Goal: Task Accomplishment & Management: Manage account settings

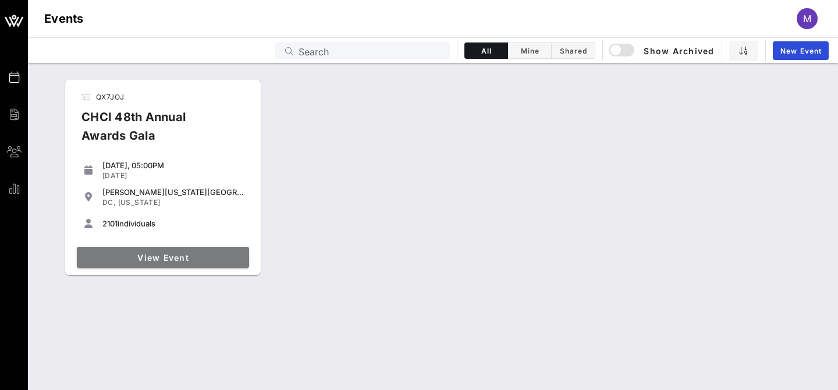
click at [171, 261] on span "View Event" at bounding box center [162, 258] width 163 height 10
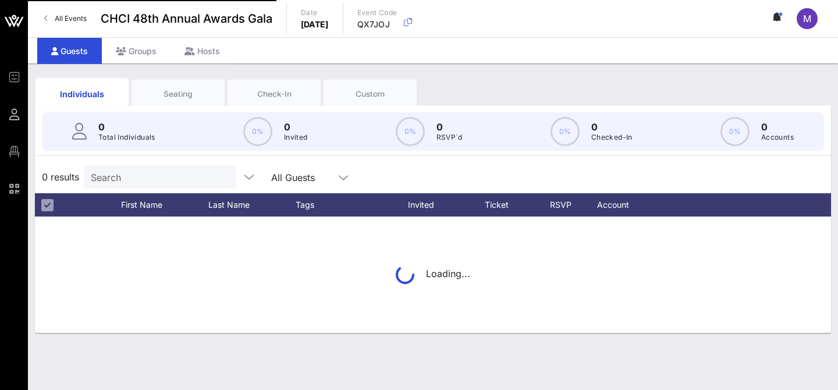
click at [125, 178] on input "Search" at bounding box center [159, 176] width 136 height 15
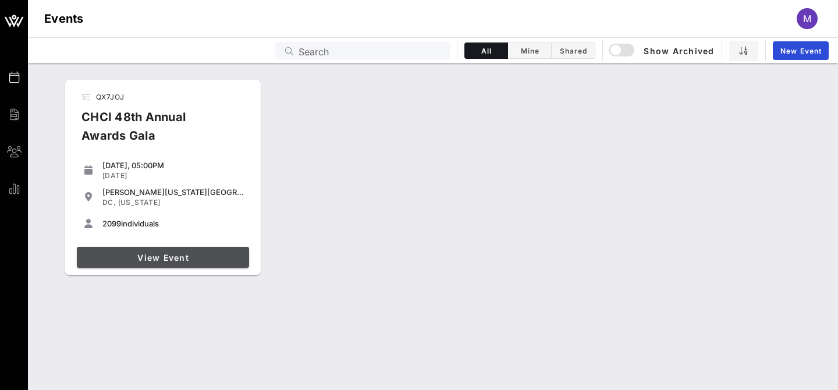
click at [184, 265] on link "View Event" at bounding box center [163, 257] width 172 height 21
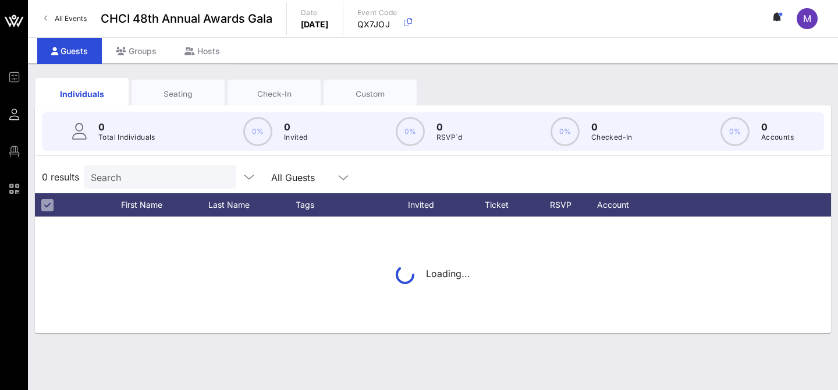
click at [156, 179] on input "Search" at bounding box center [159, 176] width 136 height 15
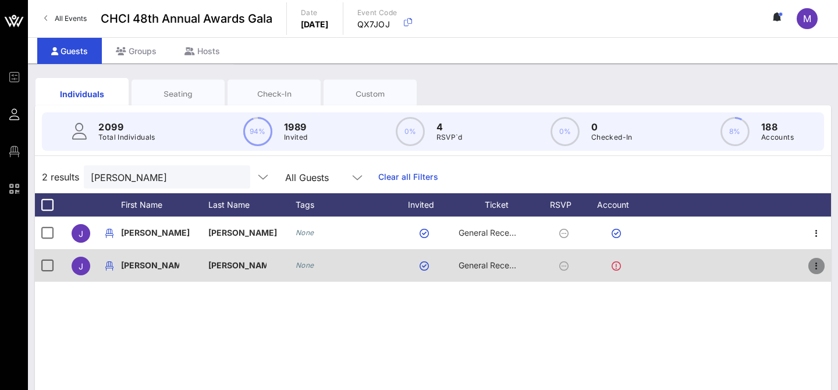
click at [812, 264] on icon "button" at bounding box center [817, 266] width 14 height 14
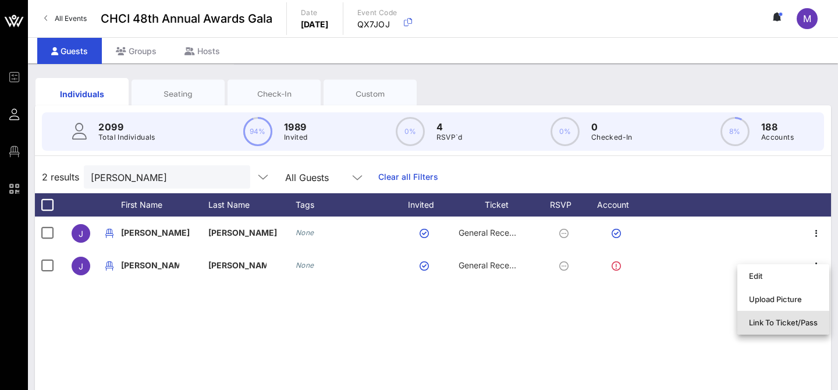
click at [787, 321] on div "Link To Ticket/Pass" at bounding box center [783, 322] width 69 height 9
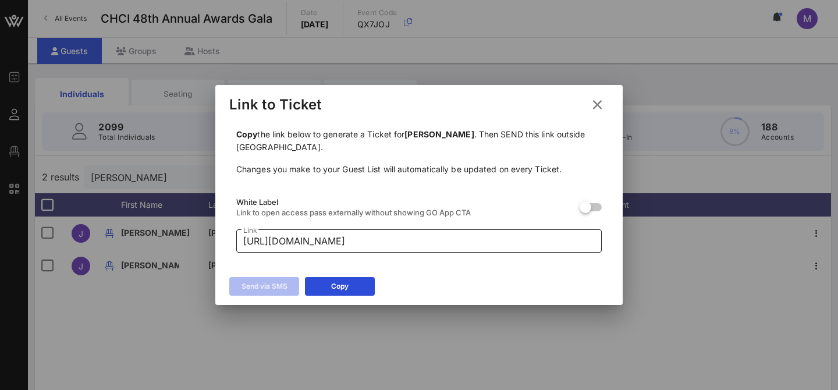
click at [433, 244] on input "https://go.vow.app/pass/82fcdd12-0b26-4576-906e-4d4ae6c9d801/6peG1SI8QVFc8q5quT…" at bounding box center [419, 241] width 352 height 19
click at [347, 279] on button "Copy" at bounding box center [340, 286] width 70 height 19
click at [599, 106] on icon at bounding box center [597, 105] width 17 height 16
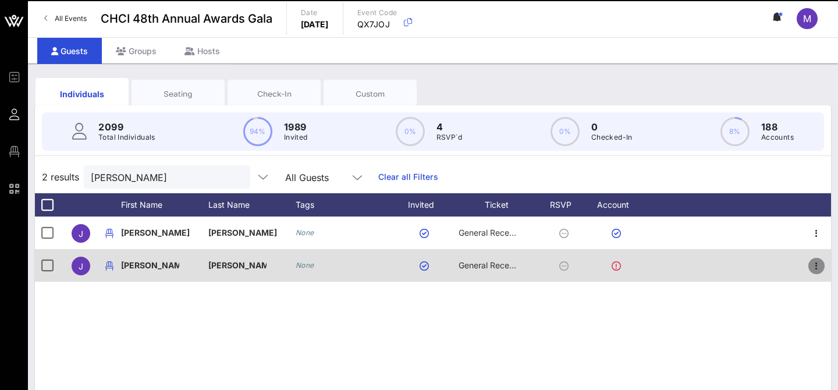
click at [817, 268] on icon "button" at bounding box center [817, 266] width 14 height 14
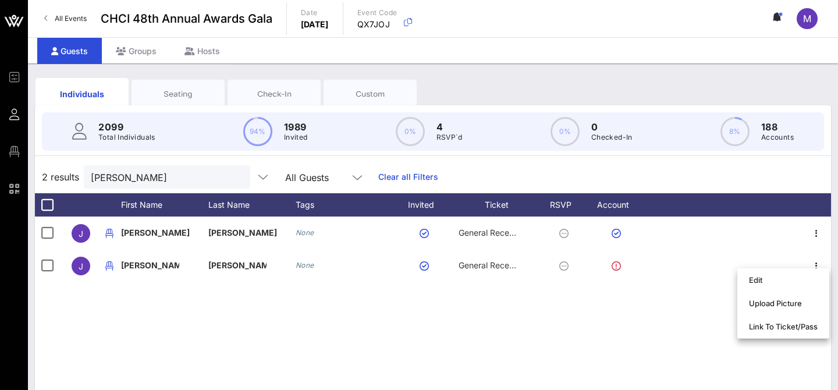
click at [584, 345] on div "J Josie Gamez None General Reception J Josie Villanueva None General Reception" at bounding box center [433, 391] width 796 height 349
click at [126, 176] on input "josie" at bounding box center [159, 176] width 136 height 15
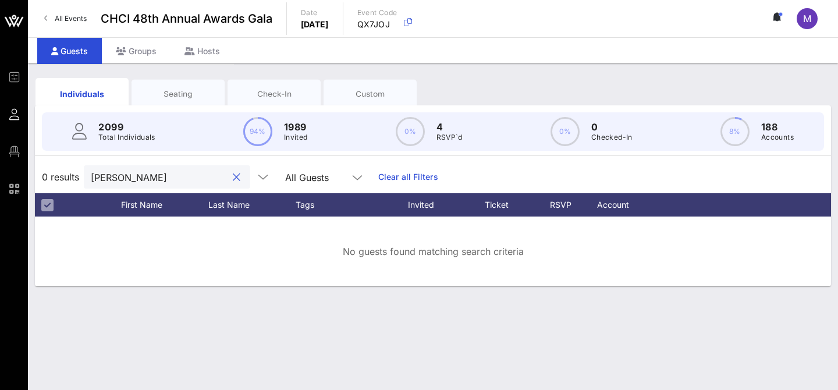
click at [104, 172] on input "bruce hines" at bounding box center [159, 176] width 136 height 15
click at [111, 178] on input "hines" at bounding box center [159, 176] width 136 height 15
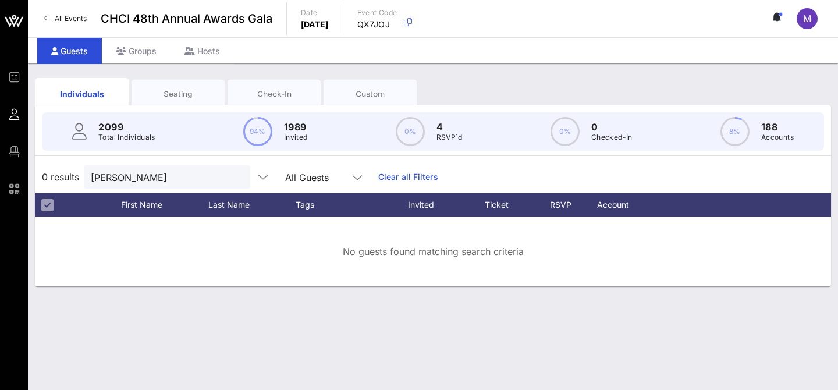
click at [178, 91] on div "Seating" at bounding box center [178, 93] width 76 height 11
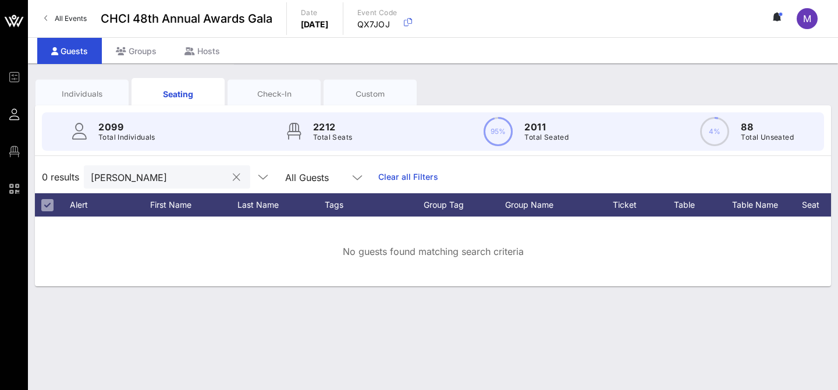
click at [144, 179] on input "bruce" at bounding box center [159, 176] width 136 height 15
click at [125, 179] on input "bruce harris" at bounding box center [159, 176] width 136 height 15
click at [104, 176] on input "bruce hines" at bounding box center [159, 176] width 136 height 15
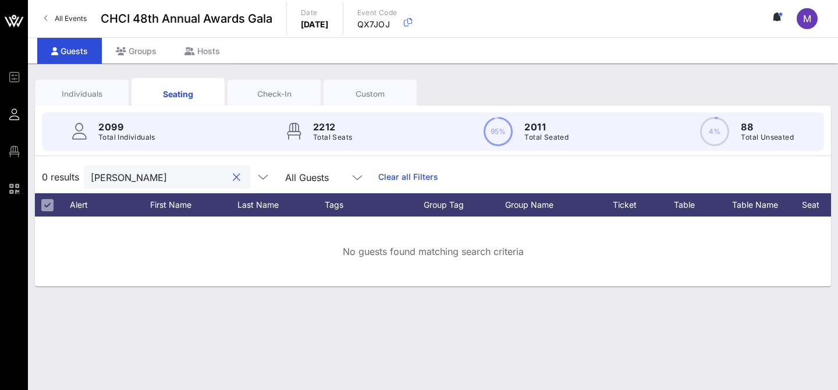
click at [123, 176] on input "hines" at bounding box center [159, 176] width 136 height 15
click at [87, 92] on div "Individuals" at bounding box center [82, 93] width 76 height 11
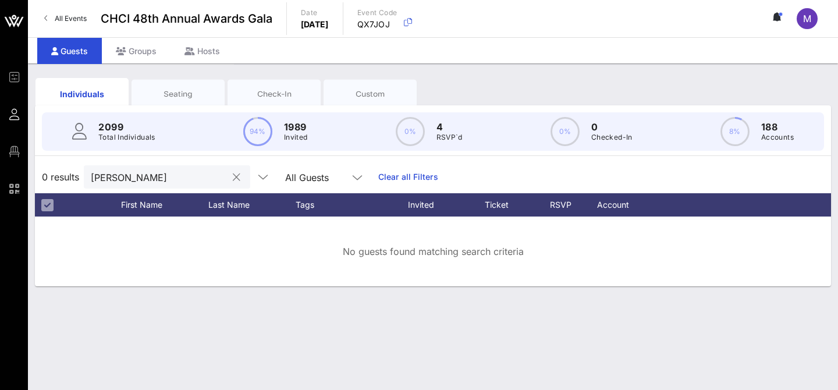
click at [154, 175] on input "bruce" at bounding box center [159, 176] width 136 height 15
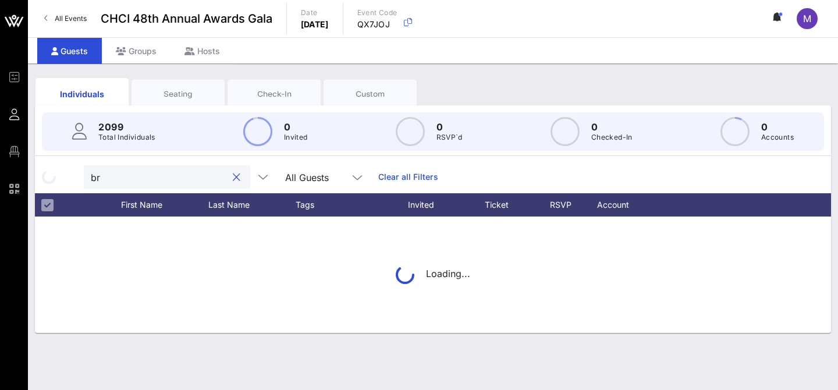
type input "b"
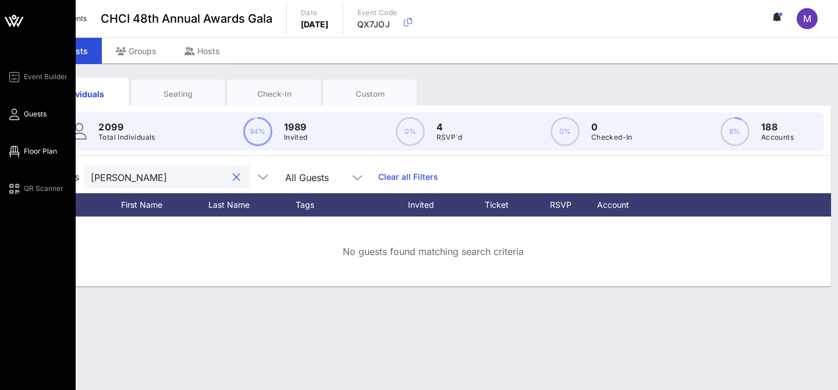
type input "hines"
click at [29, 151] on span "Floor Plan" at bounding box center [40, 151] width 33 height 10
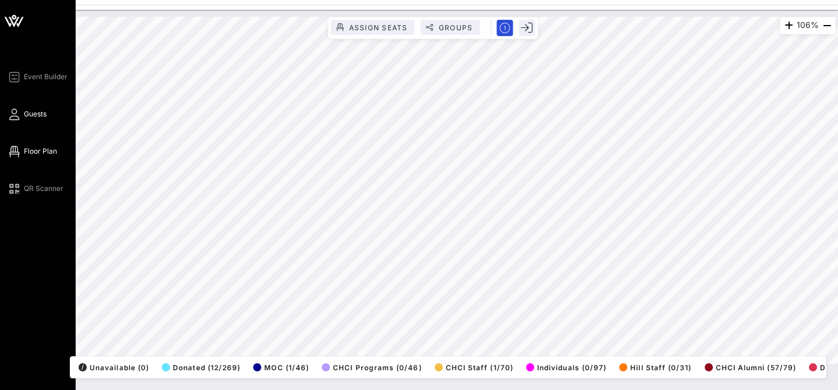
click at [20, 107] on link "Guests" at bounding box center [27, 114] width 40 height 14
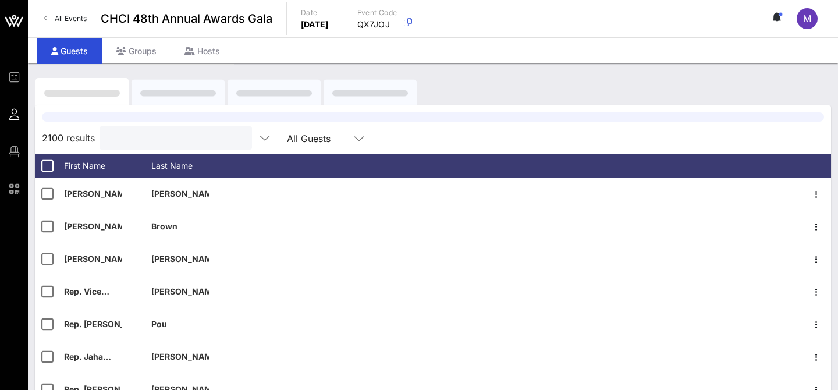
click at [151, 143] on input "text" at bounding box center [175, 137] width 136 height 15
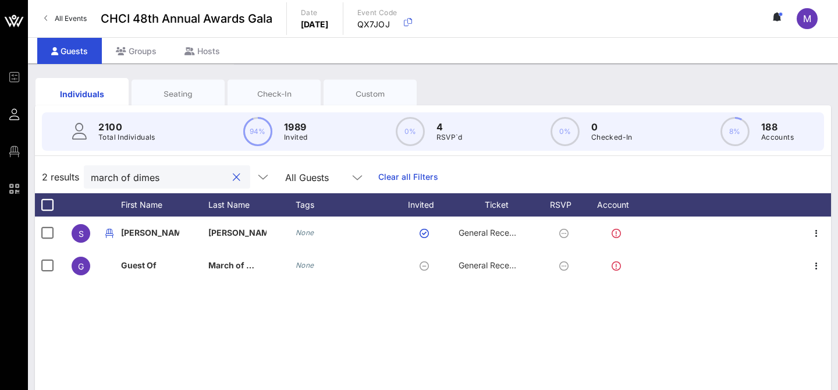
type input "march of dimes"
click at [174, 94] on div "Seating" at bounding box center [178, 93] width 76 height 11
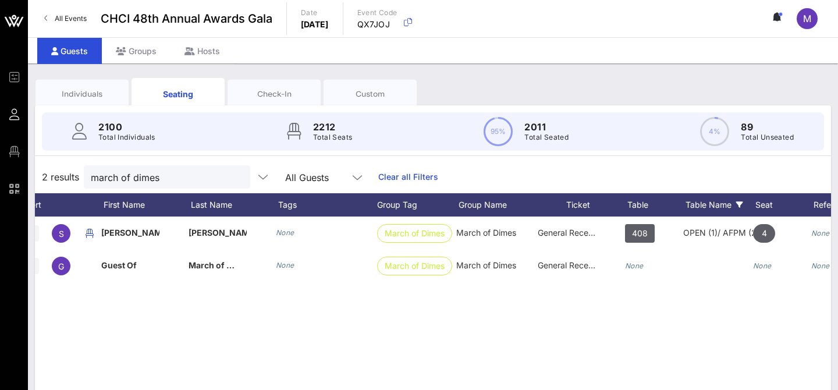
scroll to position [0, 47]
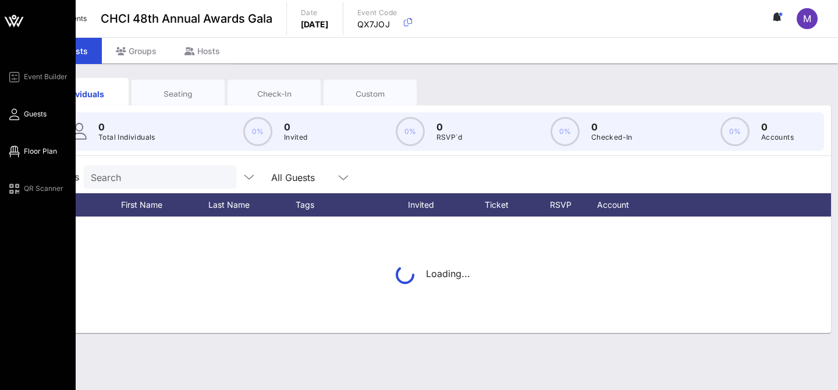
click at [32, 151] on span "Floor Plan" at bounding box center [40, 151] width 33 height 10
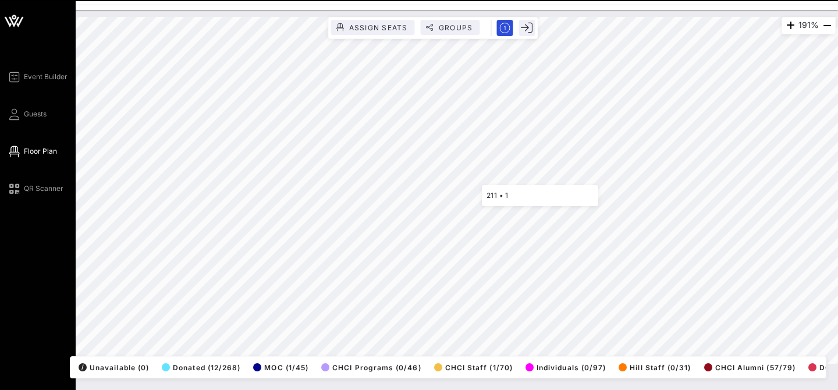
click at [11, 115] on icon at bounding box center [14, 114] width 15 height 2
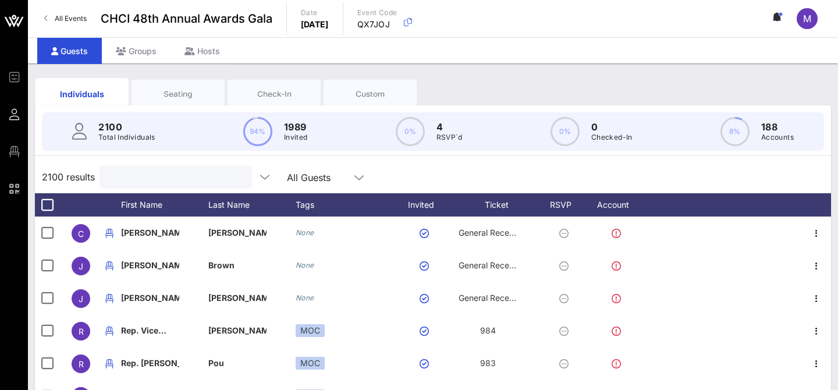
click at [177, 175] on input "text" at bounding box center [175, 176] width 136 height 15
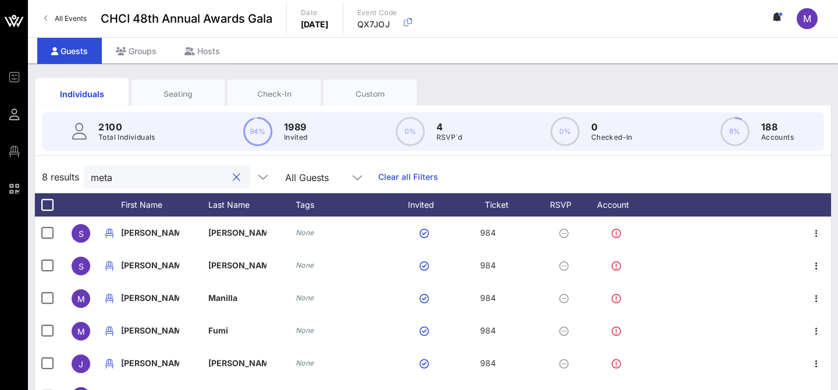
type input "meta"
click at [201, 79] on div "Individuals Seating Check-In Custom" at bounding box center [228, 94] width 384 height 32
click at [159, 94] on div "Seating" at bounding box center [178, 93] width 76 height 11
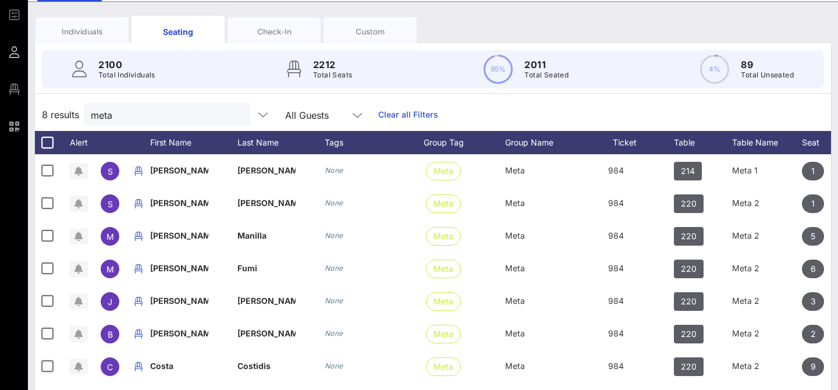
scroll to position [62, 0]
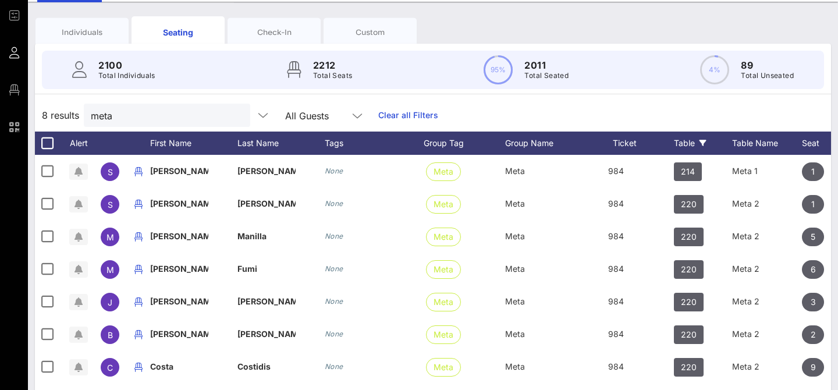
click at [685, 145] on div "Table" at bounding box center [703, 143] width 58 height 23
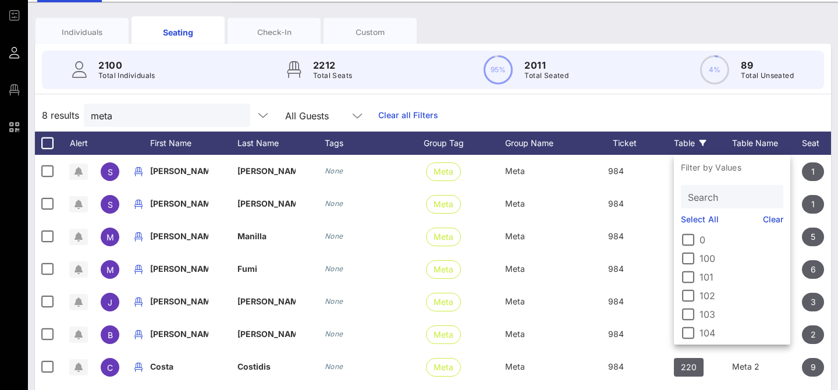
click at [702, 140] on icon at bounding box center [703, 143] width 7 height 7
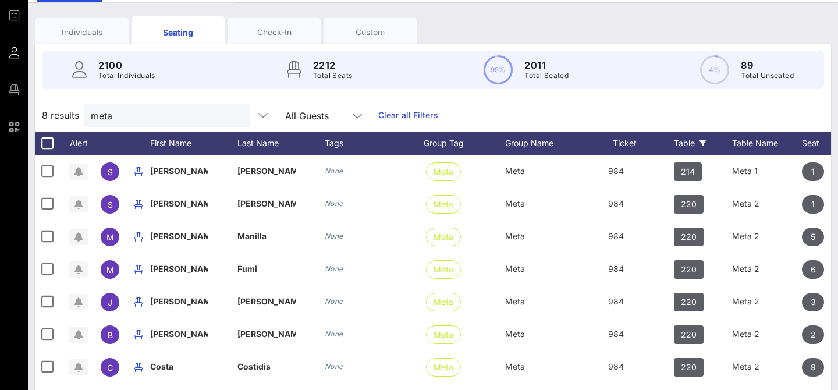
click at [702, 140] on icon at bounding box center [703, 143] width 7 height 7
click at [707, 142] on div "Table" at bounding box center [703, 143] width 58 height 23
click at [704, 140] on icon at bounding box center [703, 143] width 7 height 7
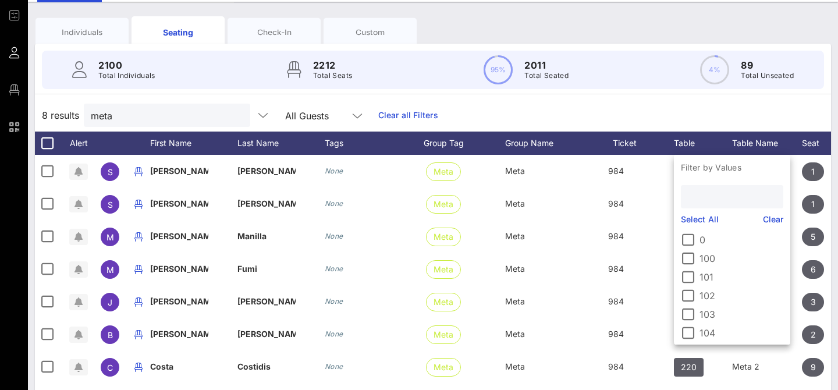
click at [709, 193] on input "text" at bounding box center [731, 196] width 86 height 15
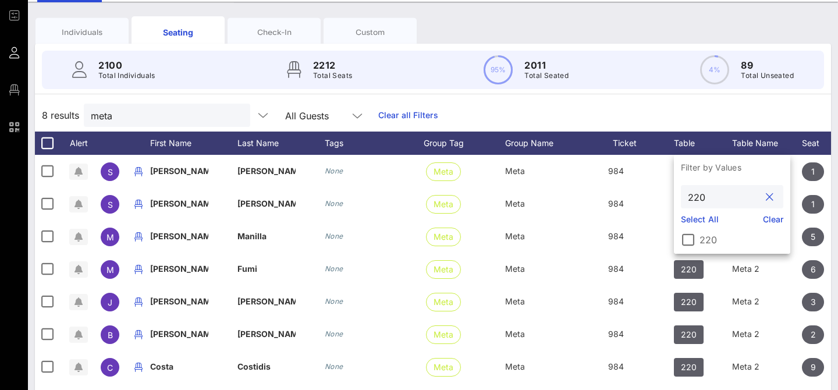
type input "220"
click at [708, 240] on label "220" at bounding box center [742, 240] width 84 height 12
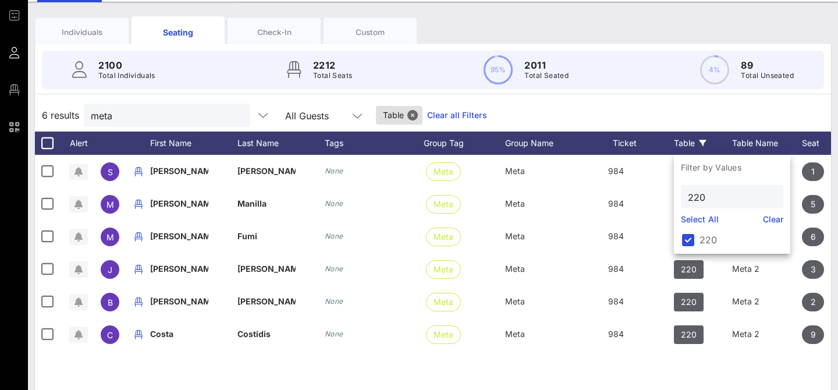
scroll to position [0, 0]
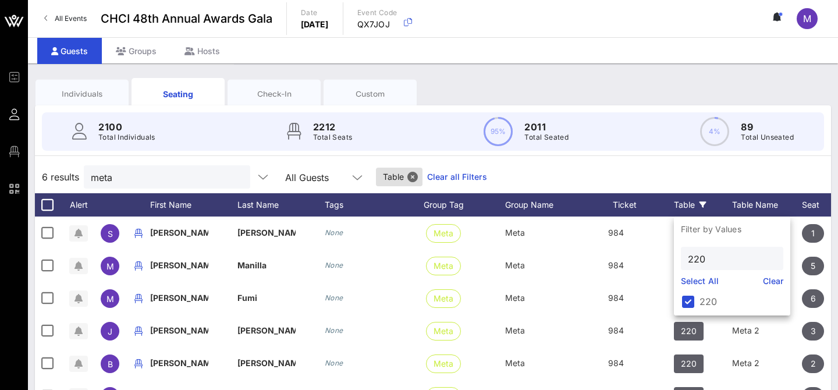
click at [657, 183] on div "6 results meta All Guests Table Clear all Filters" at bounding box center [433, 177] width 796 height 33
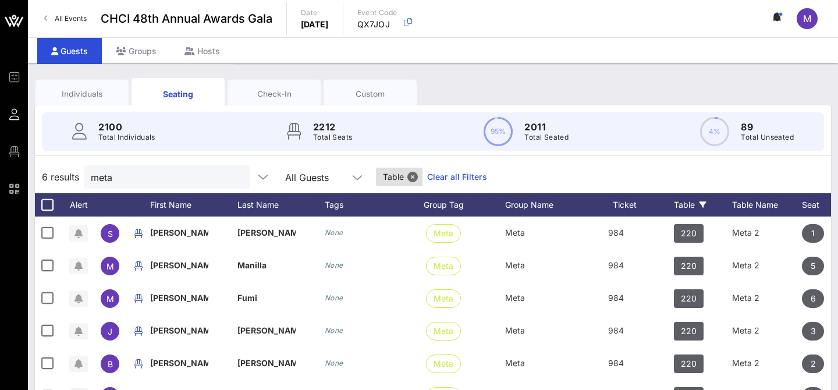
click at [104, 87] on div "Individuals" at bounding box center [82, 93] width 93 height 29
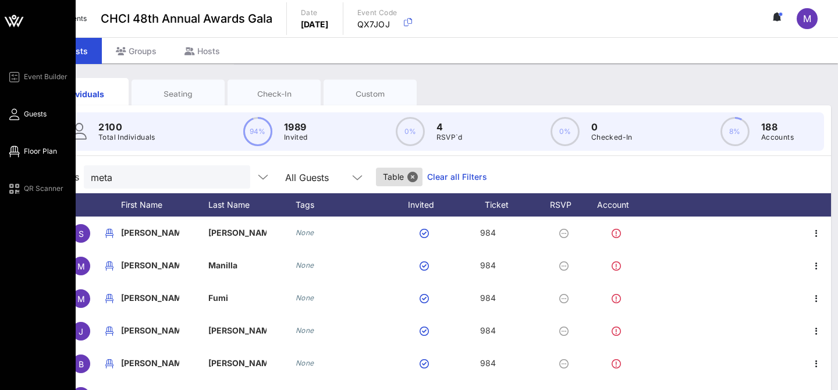
click at [17, 151] on icon at bounding box center [14, 152] width 15 height 2
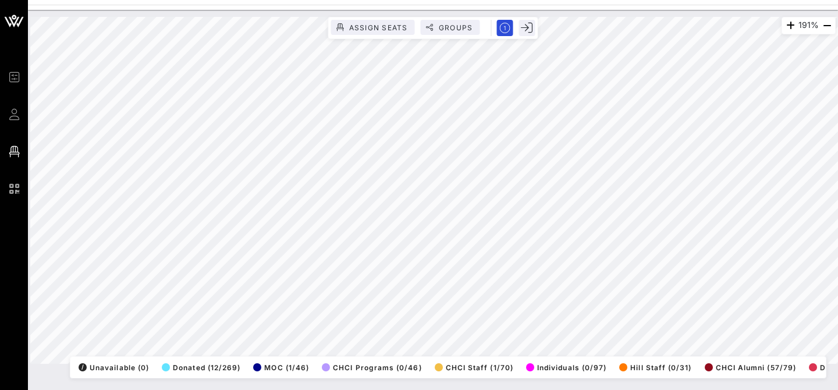
click at [512, 386] on div "191% Assign Seats Groups Exit All Reserved Shared Total Guests 1270 Total Seate…" at bounding box center [433, 200] width 810 height 380
click at [572, 389] on html "Event Builder Guests Floor Plan QR Scanner CHCI 48th Annual Awards Gala 191% As…" at bounding box center [419, 195] width 838 height 390
click at [579, 0] on html "Event Builder Guests Floor Plan QR Scanner CHCI 48th Annual Awards Gala 59% Ass…" at bounding box center [419, 195] width 838 height 390
click at [696, 0] on html "Event Builder Guests Floor Plan QR Scanner CHCI 48th Annual Awards Gala 120% As…" at bounding box center [419, 195] width 838 height 390
click at [610, 0] on html "Event Builder Guests Floor Plan QR Scanner CHCI 48th Annual Awards Gala 120% As…" at bounding box center [419, 195] width 838 height 390
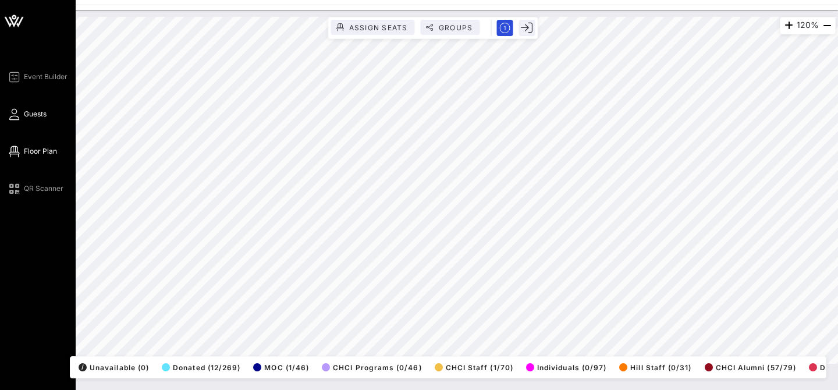
click at [28, 115] on span "Guests" at bounding box center [35, 114] width 23 height 10
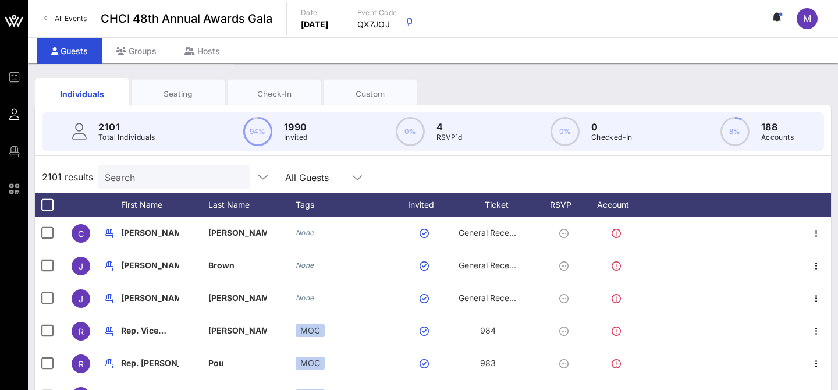
click at [140, 169] on input "Search" at bounding box center [173, 176] width 136 height 15
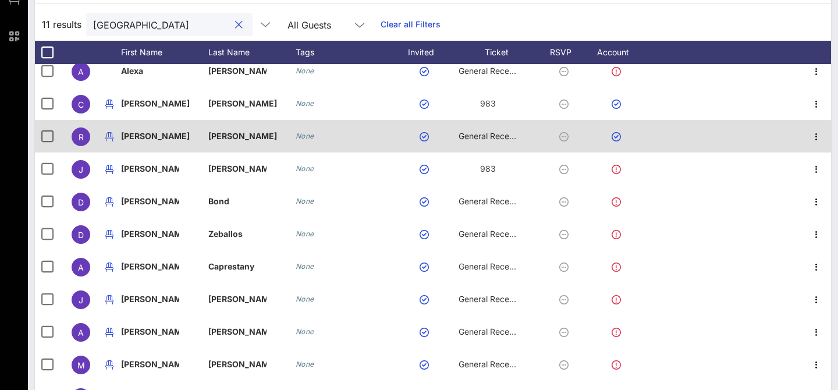
scroll to position [187, 0]
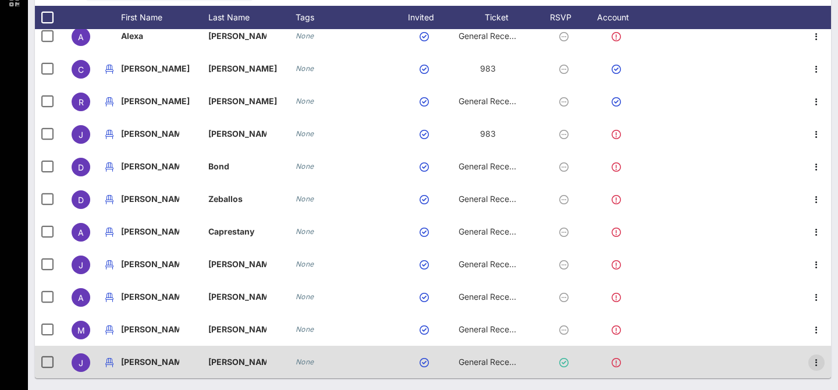
type input "everytown"
click at [815, 362] on icon "button" at bounding box center [817, 363] width 14 height 14
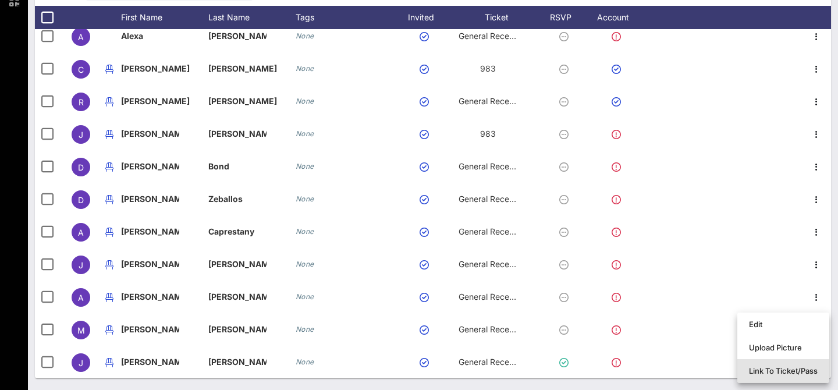
click at [767, 368] on div "Link To Ticket/Pass" at bounding box center [783, 370] width 69 height 9
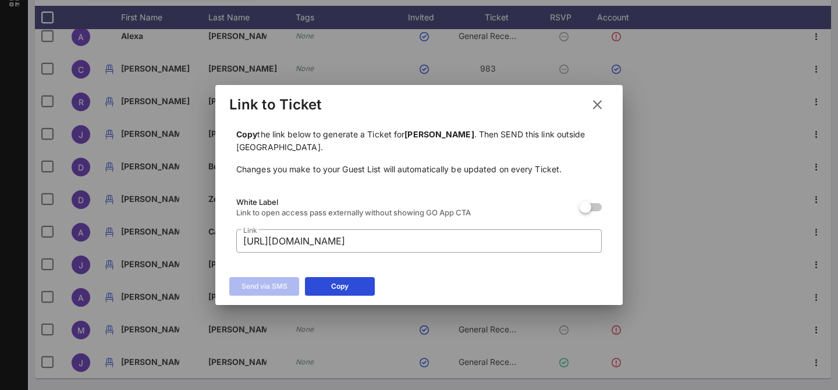
click at [349, 282] on div at bounding box center [419, 195] width 838 height 390
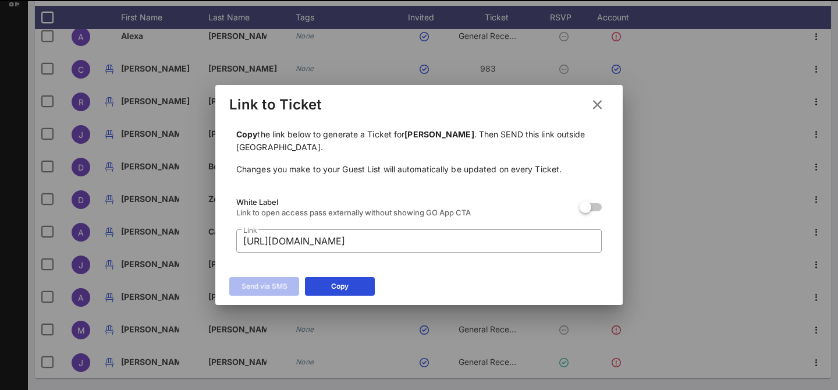
click at [346, 289] on div "Event Builder Guests Floor Plan QR Scanner CHCI 48th Annual Awards Gala All Eve…" at bounding box center [419, 101] width 838 height 577
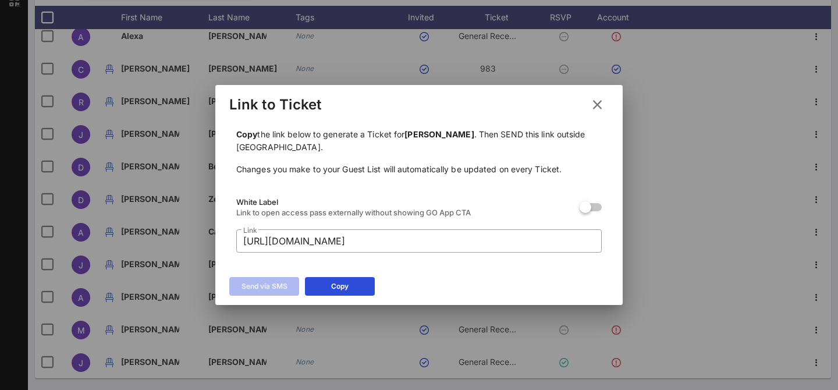
click at [346, 289] on div "Copy" at bounding box center [339, 287] width 17 height 12
click at [590, 113] on button at bounding box center [597, 104] width 23 height 21
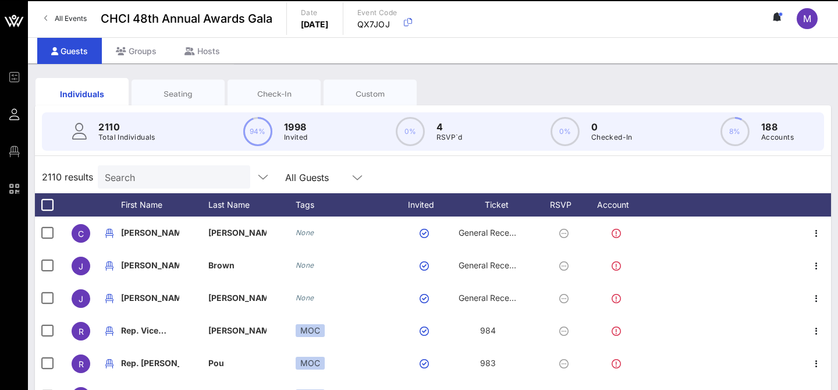
click at [134, 174] on input "Search" at bounding box center [173, 176] width 136 height 15
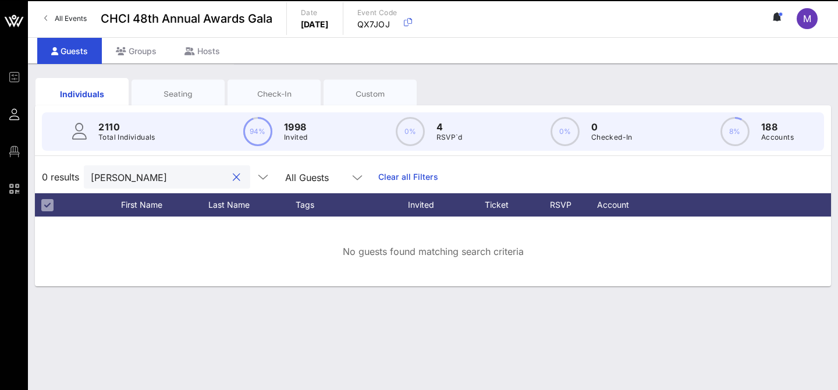
click at [105, 173] on input "collen" at bounding box center [159, 176] width 136 height 15
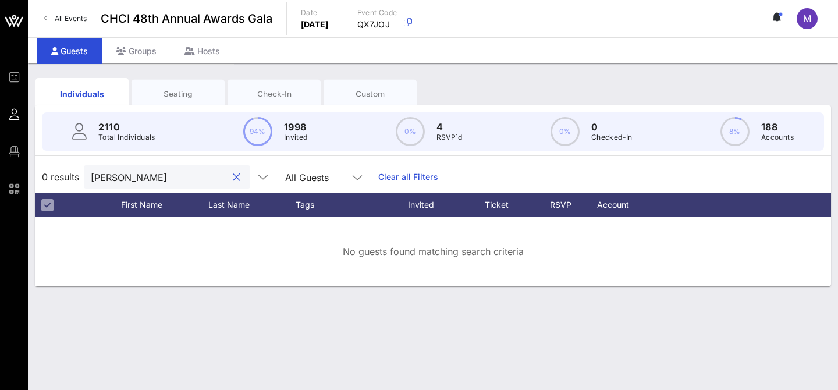
type input "collen"
click at [233, 178] on button "clear icon" at bounding box center [237, 178] width 8 height 12
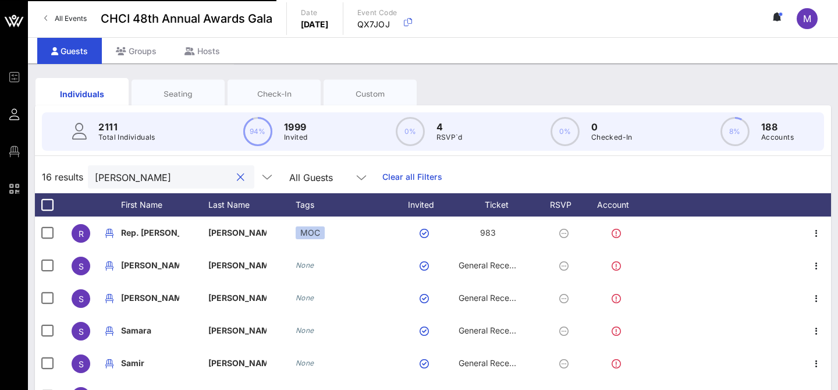
click at [178, 90] on div "Seating" at bounding box center [178, 93] width 76 height 11
click at [169, 89] on div "Seating" at bounding box center [178, 93] width 76 height 11
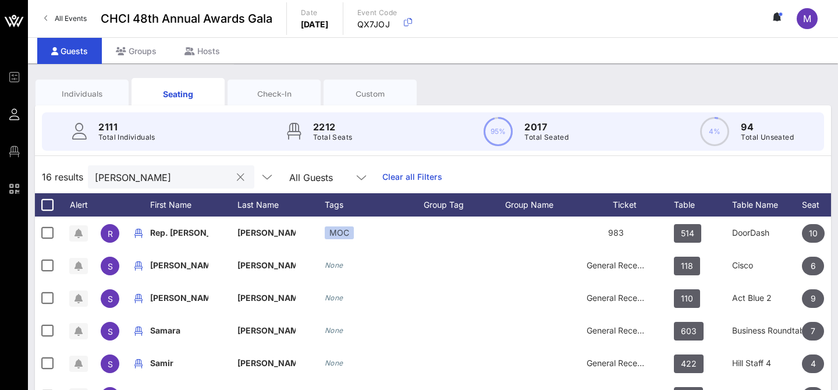
click at [111, 178] on input "sam" at bounding box center [163, 176] width 136 height 15
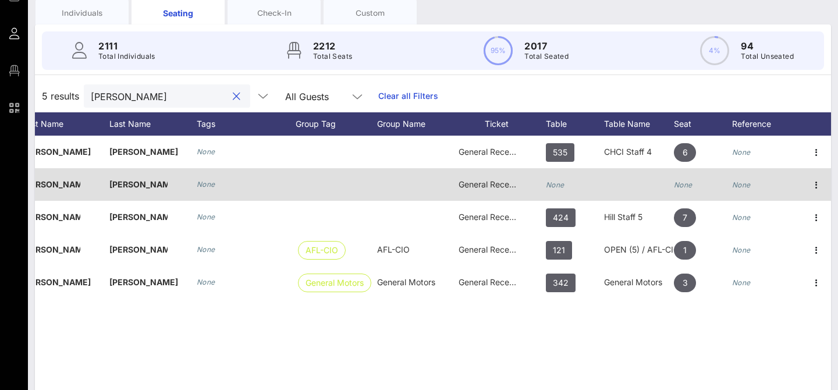
scroll to position [0, 110]
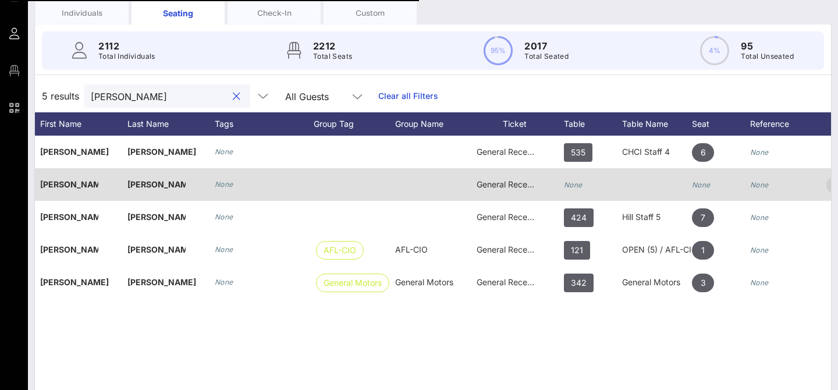
type input "delgado"
click at [828, 183] on icon "button" at bounding box center [835, 185] width 14 height 14
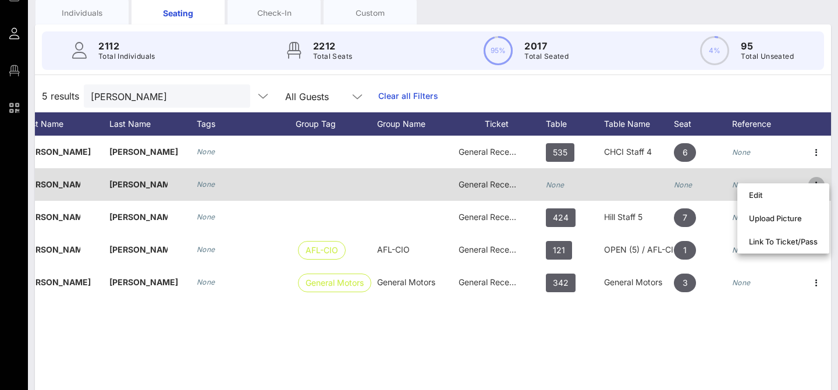
click at [818, 182] on icon "button" at bounding box center [817, 185] width 14 height 14
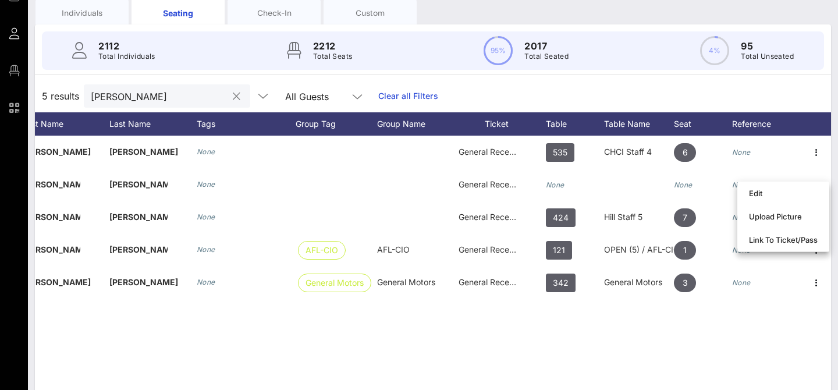
click at [152, 88] on input "delgado" at bounding box center [159, 95] width 136 height 15
click at [655, 120] on div "Table Name" at bounding box center [639, 123] width 70 height 23
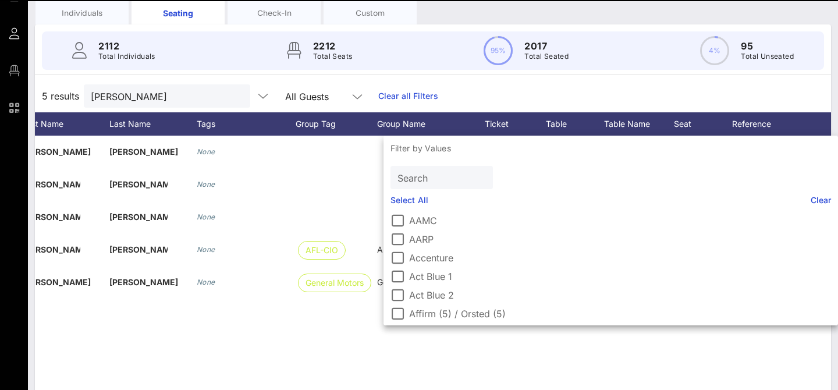
click at [411, 176] on input "Search" at bounding box center [441, 177] width 86 height 15
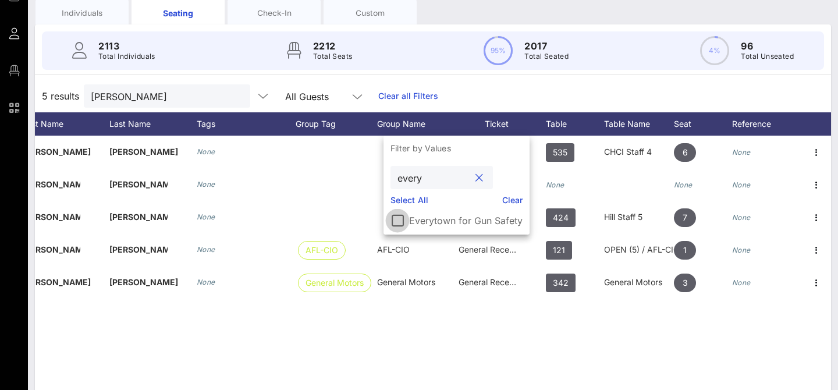
type input "every"
click at [398, 221] on div at bounding box center [398, 221] width 20 height 20
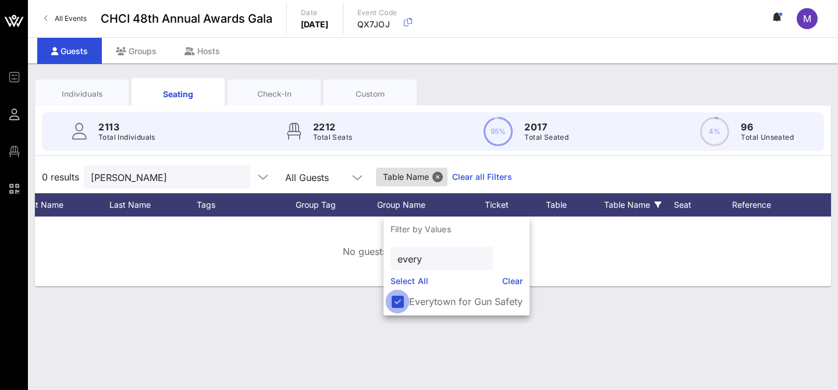
scroll to position [0, 0]
click at [570, 172] on div "0 results delgado All Guests Table Name Clear all Filters" at bounding box center [433, 177] width 796 height 33
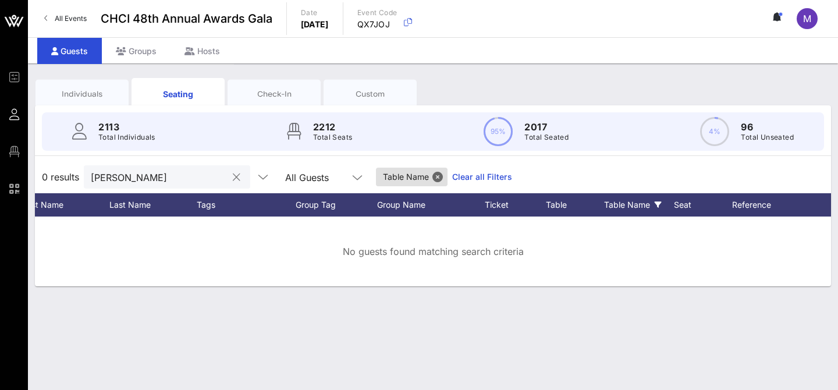
click at [182, 178] on input "delgado" at bounding box center [159, 176] width 136 height 15
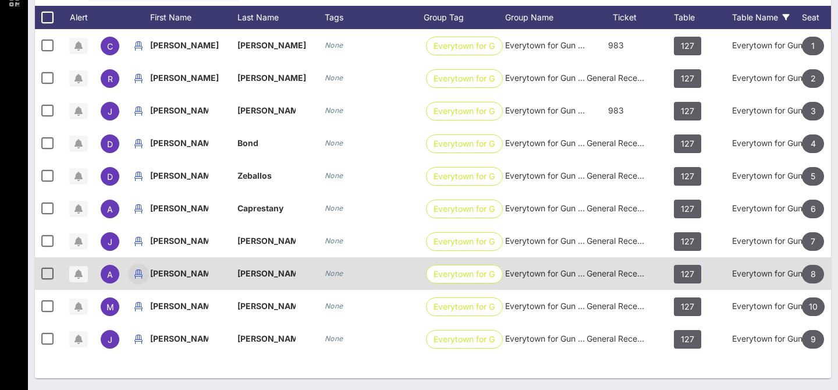
drag, startPoint x: 290, startPoint y: 276, endPoint x: 134, endPoint y: 270, distance: 156.7
click at [134, 270] on div "A Angela Ferrel Za… None Everytown for Gun… Everytown for Gun Safety General Re…" at bounding box center [497, 273] width 924 height 33
copy div "Angela Ferrel Za…"
click at [139, 274] on icon "button" at bounding box center [139, 274] width 14 height 14
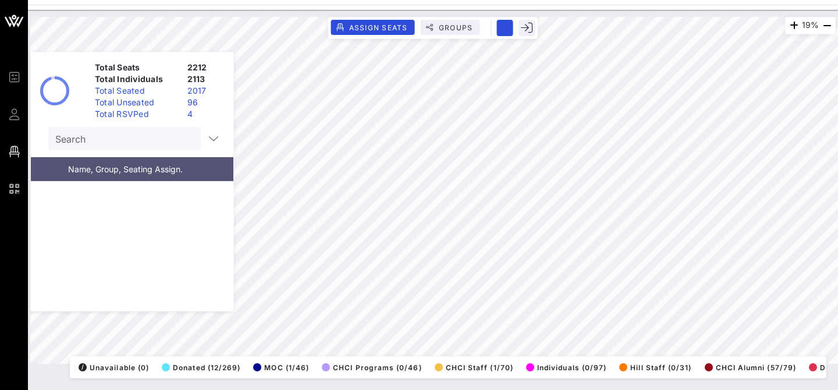
scroll to position [65836, 0]
